Goal: Information Seeking & Learning: Understand process/instructions

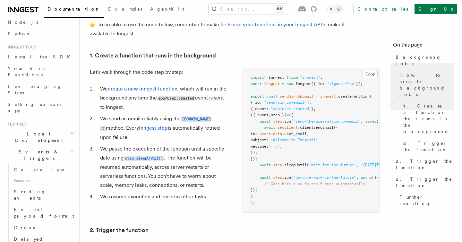
scroll to position [66, 0]
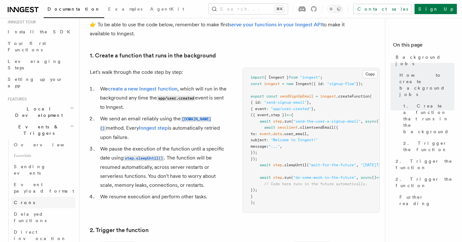
click at [21, 200] on span "Crons" at bounding box center [24, 202] width 21 height 5
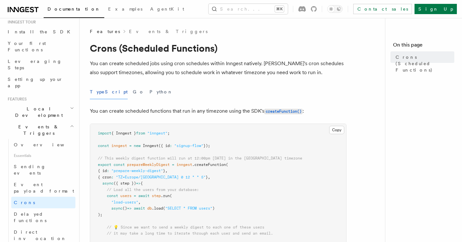
click at [111, 68] on p "You can create scheduled jobs using cron schedules within Inngest natively. [PE…" at bounding box center [218, 68] width 257 height 18
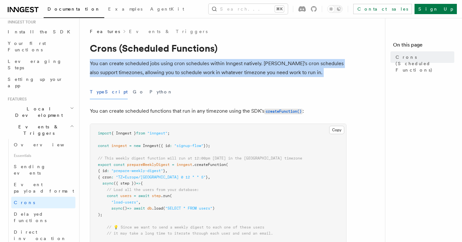
click at [201, 75] on p "You can create scheduled jobs using cron schedules within Inngest natively. [PE…" at bounding box center [218, 68] width 257 height 18
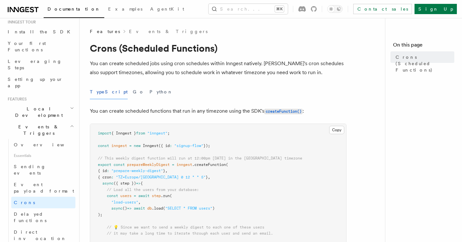
click at [201, 75] on p "You can create scheduled jobs using cron schedules within Inngest natively. [PE…" at bounding box center [218, 68] width 257 height 18
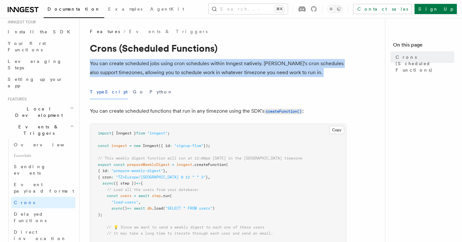
click at [235, 69] on p "You can create scheduled jobs using cron schedules within Inngest natively. [PE…" at bounding box center [218, 68] width 257 height 18
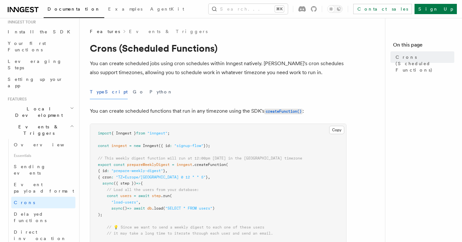
click at [235, 69] on p "You can create scheduled jobs using cron schedules within Inngest natively. [PE…" at bounding box center [218, 68] width 257 height 18
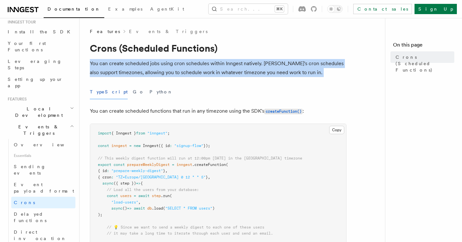
click at [263, 67] on p "You can create scheduled jobs using cron schedules within Inngest natively. [PE…" at bounding box center [218, 68] width 257 height 18
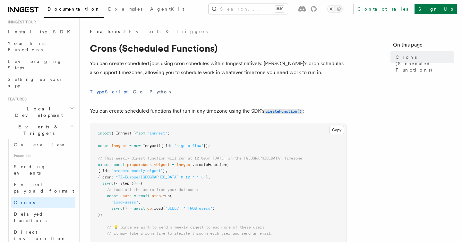
click at [263, 67] on p "You can create scheduled jobs using cron schedules within Inngest natively. [PE…" at bounding box center [218, 68] width 257 height 18
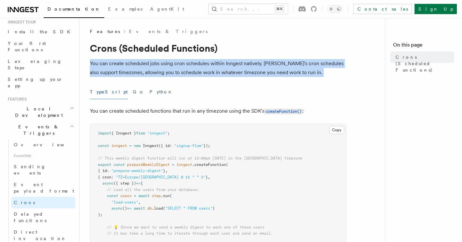
click at [170, 107] on p "You can create scheduled functions that run in any timezone using the SDK's cre…" at bounding box center [218, 110] width 257 height 9
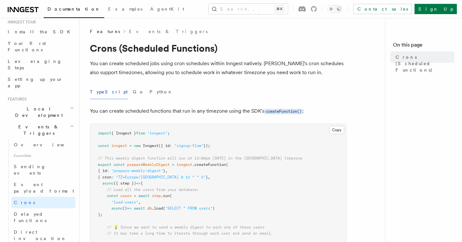
click at [170, 107] on p "You can create scheduled functions that run in any timezone using the SDK's cre…" at bounding box center [218, 110] width 257 height 9
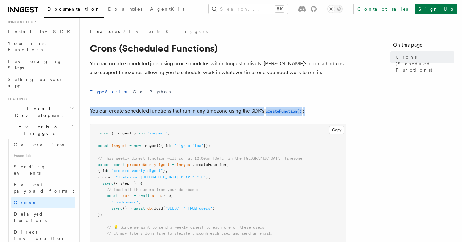
click at [226, 164] on span ".createFunction" at bounding box center [209, 164] width 34 height 4
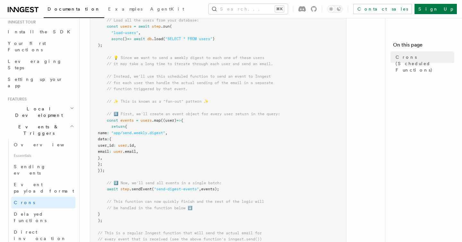
scroll to position [265, 0]
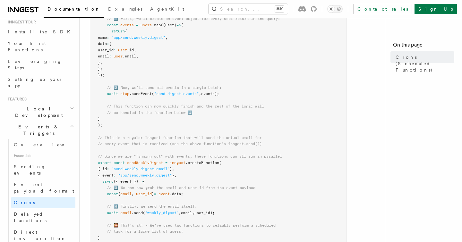
click at [173, 96] on pre "import { Inngest } from "inngest" ; const inngest = new Inngest ({ id : "signup…" at bounding box center [218, 56] width 256 height 394
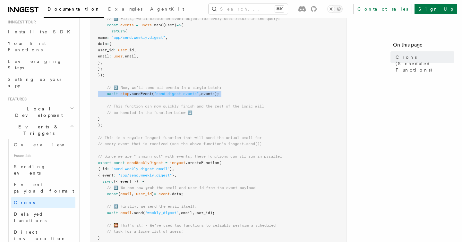
click at [184, 89] on span "// 2️⃣ Now, we'll send all events in a single batch:" at bounding box center [164, 87] width 115 height 4
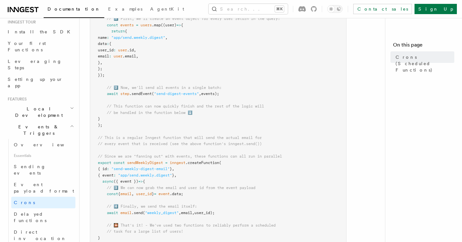
click at [184, 89] on span "// 2️⃣ Now, we'll send all events in a single batch:" at bounding box center [164, 87] width 115 height 4
click at [236, 148] on pre "import { Inngest } from "inngest" ; const inngest = new Inngest ({ id : "signup…" at bounding box center [218, 56] width 256 height 394
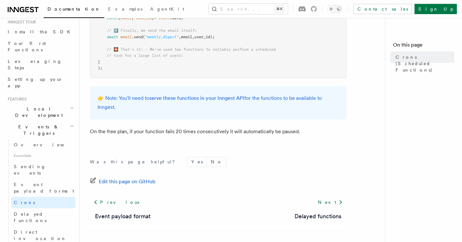
scroll to position [462, 0]
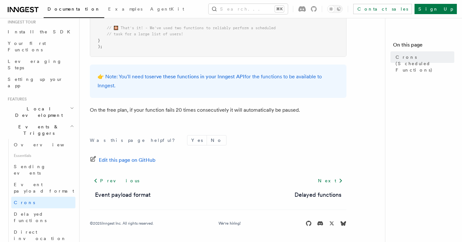
click at [151, 110] on p "On the free plan, if your function fails 20 times consecutively it will automat…" at bounding box center [218, 109] width 257 height 9
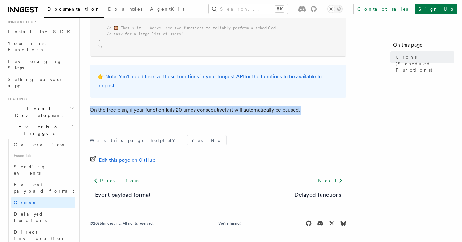
click at [185, 111] on p "On the free plan, if your function fails 20 times consecutively it will automat…" at bounding box center [218, 109] width 257 height 9
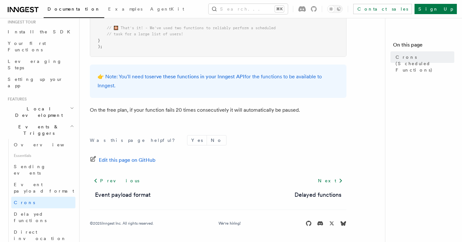
click at [185, 111] on p "On the free plan, if your function fails 20 times consecutively it will automat…" at bounding box center [218, 109] width 257 height 9
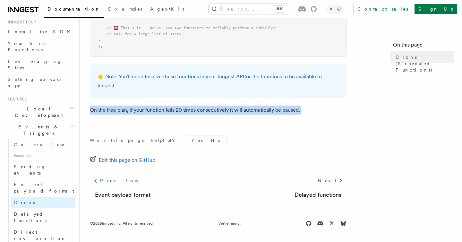
click at [205, 111] on p "On the free plan, if your function fails 20 times consecutively it will automat…" at bounding box center [218, 109] width 257 height 9
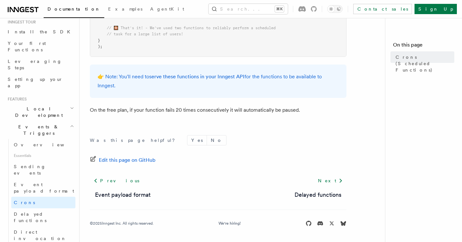
click at [205, 111] on p "On the free plan, if your function fails 20 times consecutively it will automat…" at bounding box center [218, 109] width 257 height 9
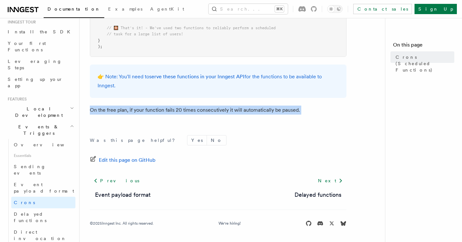
click at [237, 112] on p "On the free plan, if your function fails 20 times consecutively it will automat…" at bounding box center [218, 109] width 257 height 9
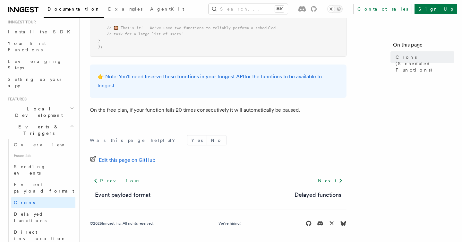
click at [237, 112] on p "On the free plan, if your function fails 20 times consecutively it will automat…" at bounding box center [218, 109] width 257 height 9
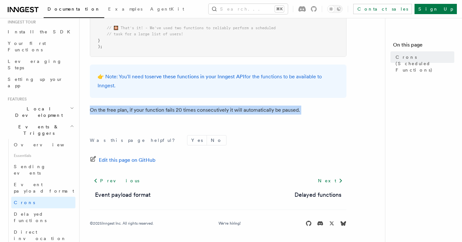
click at [260, 132] on div "Was this page helpful? Yes No Edit this page on GitHub Previous Event payload f…" at bounding box center [218, 182] width 257 height 120
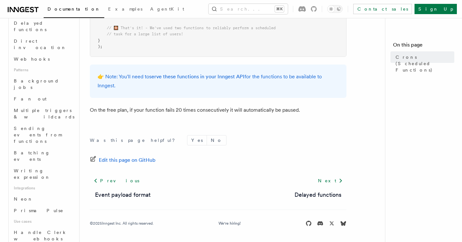
scroll to position [286, 0]
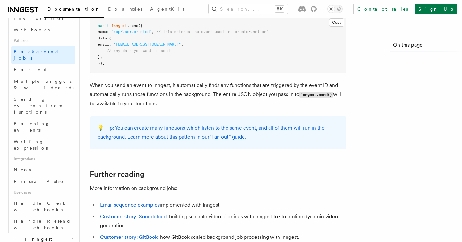
scroll to position [212, 0]
